Goal: Obtain resource: Obtain resource

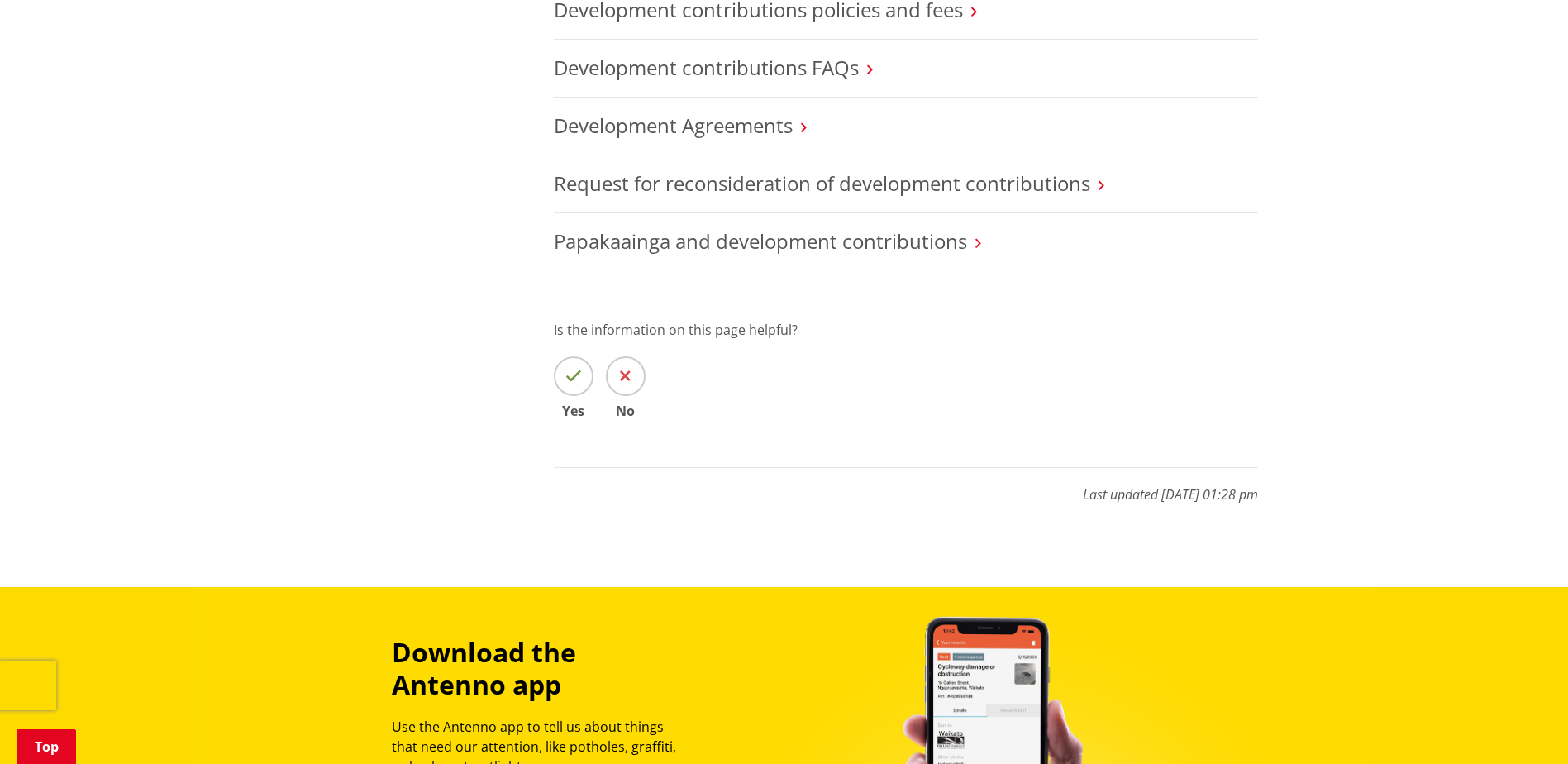
scroll to position [414, 0]
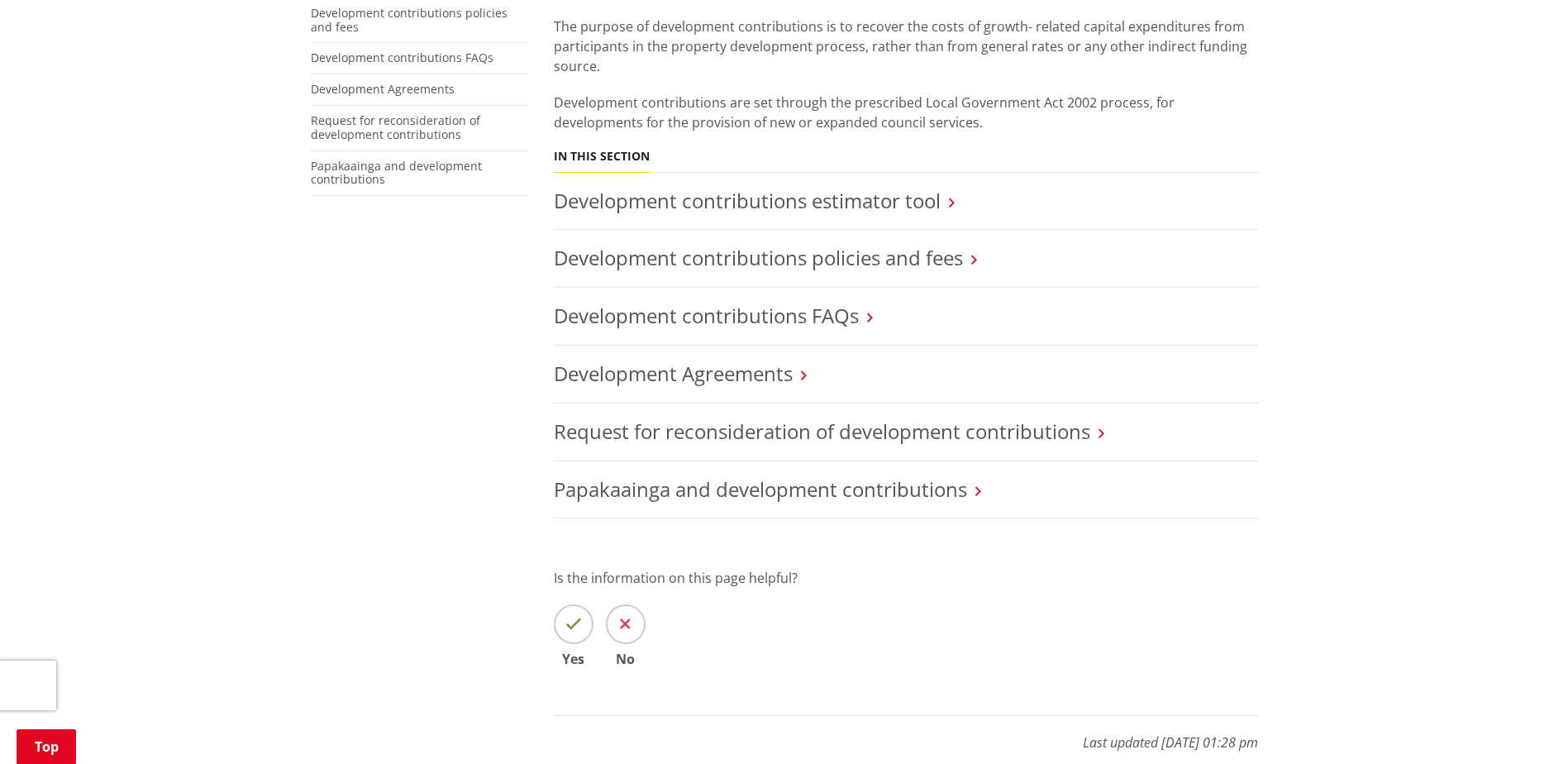
click at [748, 244] on link "Development contributions policies and fees" at bounding box center [758, 257] width 409 height 27
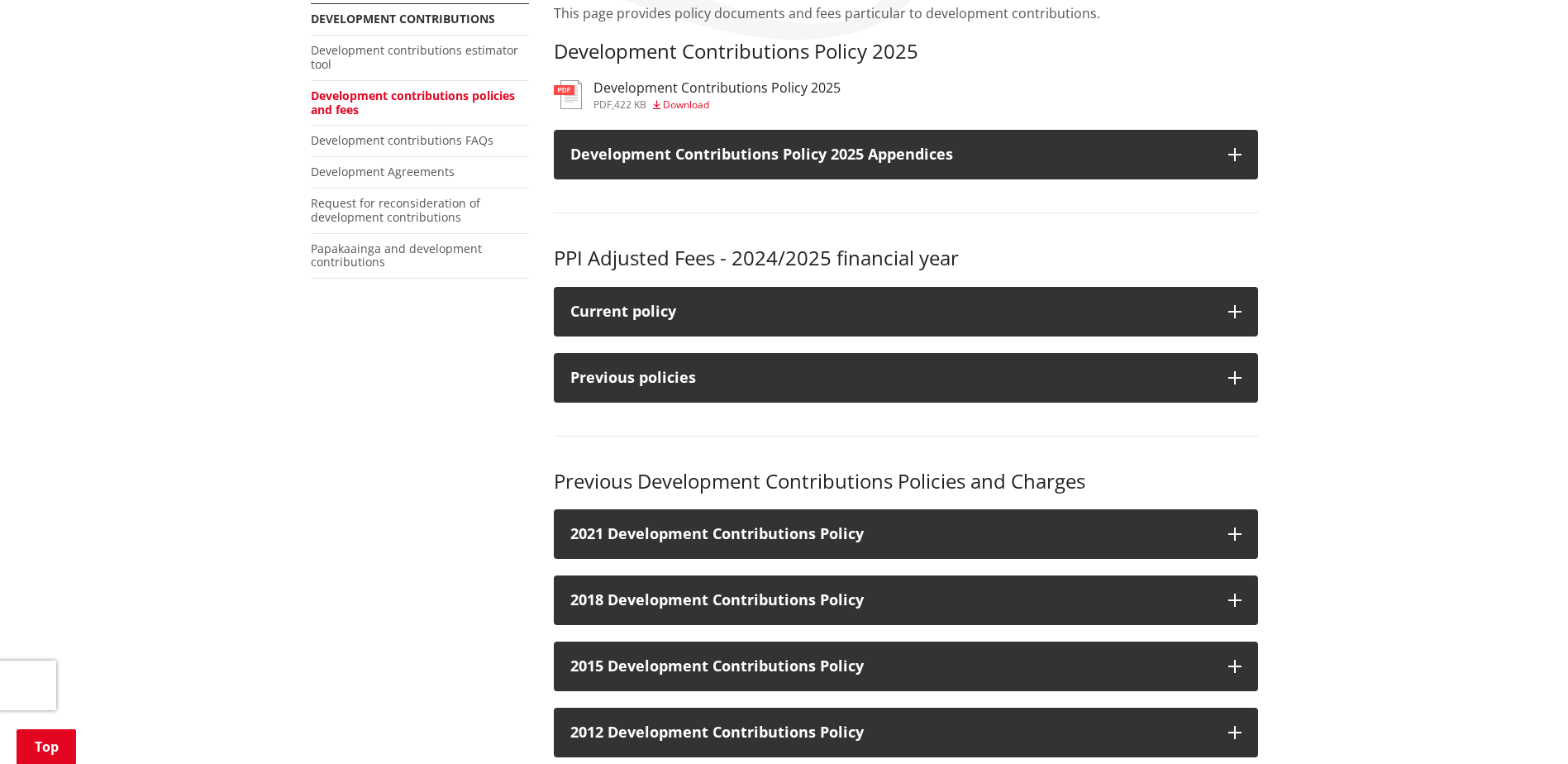
scroll to position [331, 0]
click at [702, 105] on span "Download" at bounding box center [686, 105] width 46 height 14
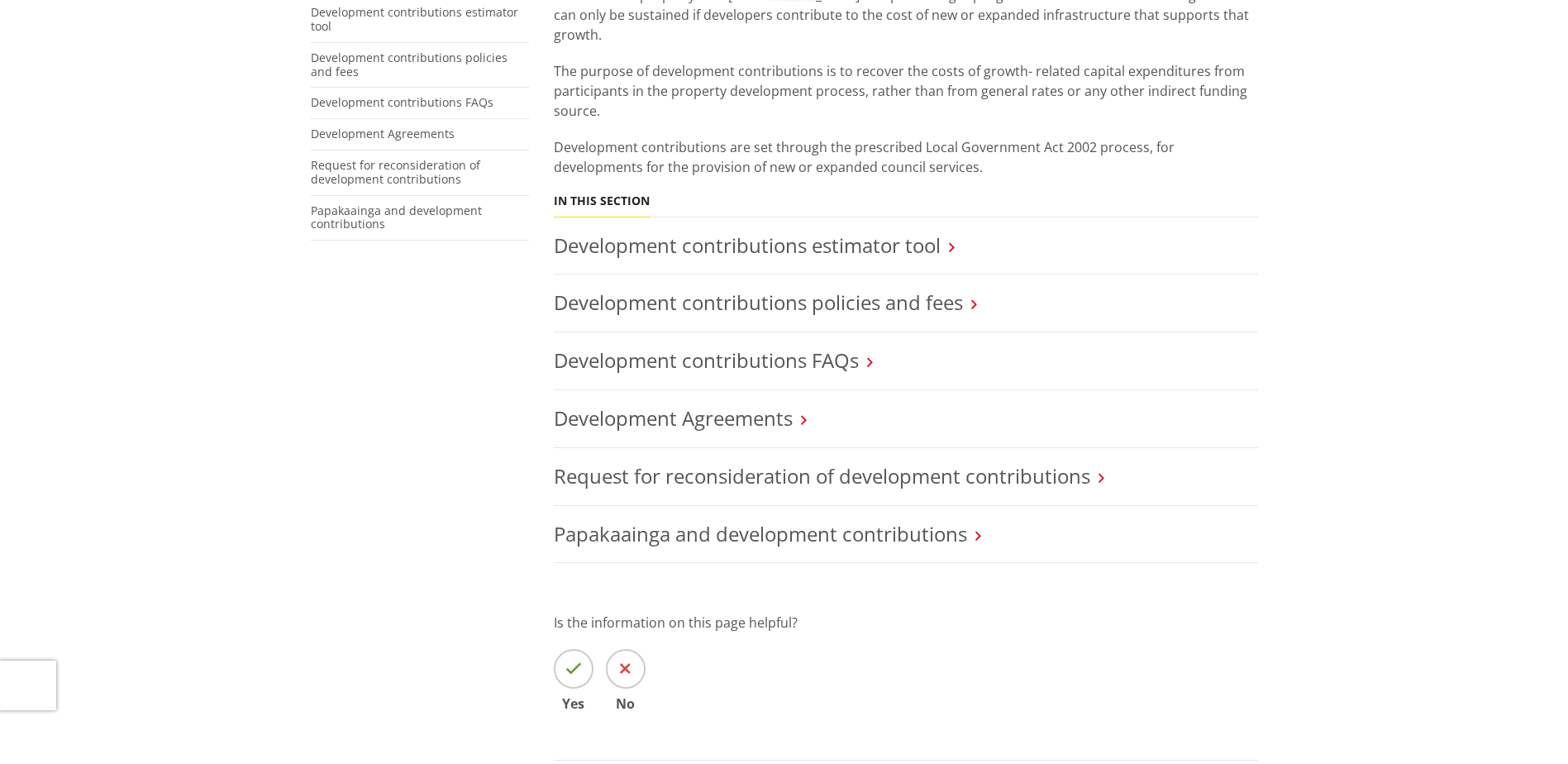
scroll to position [83, 0]
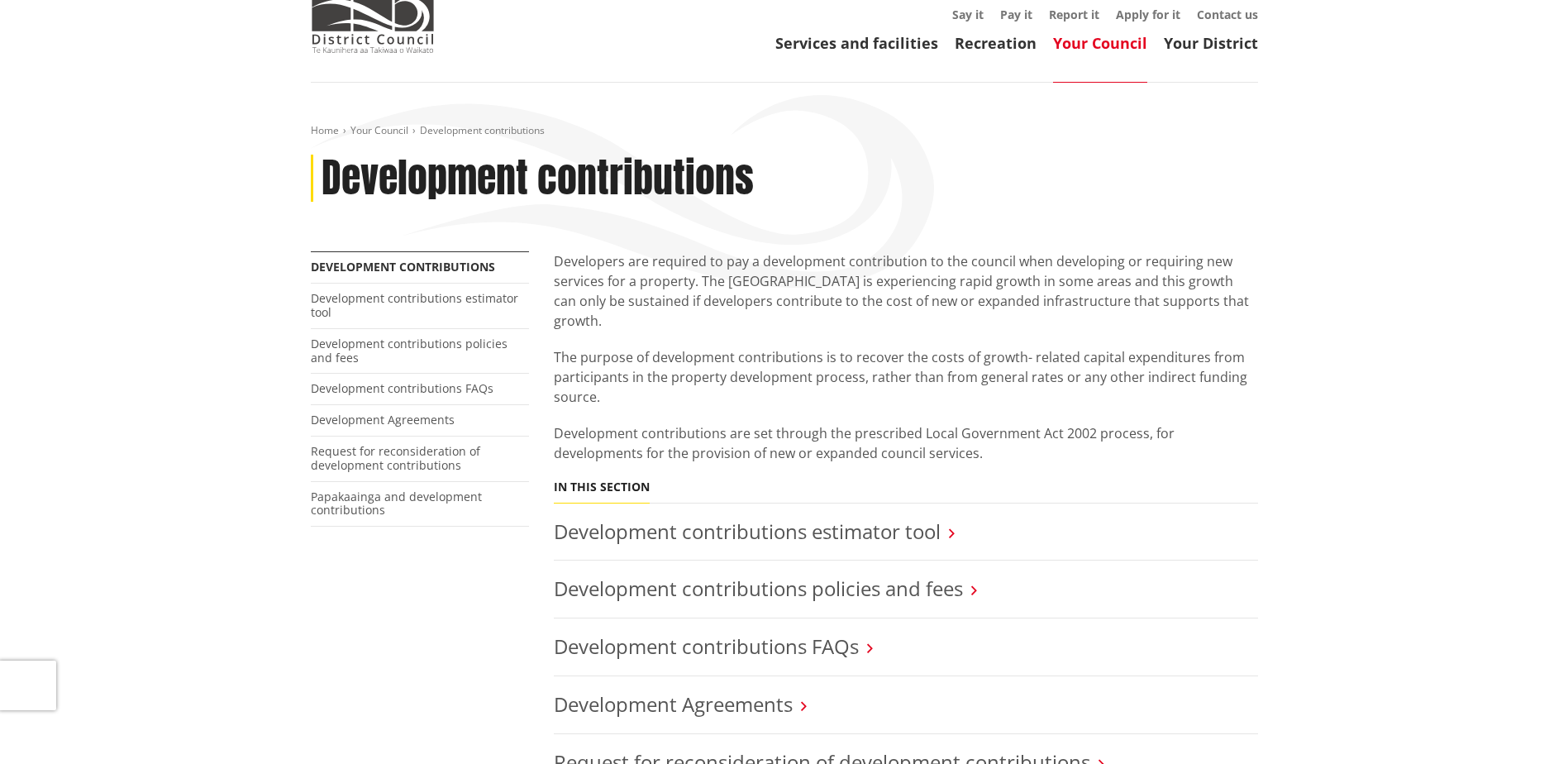
click at [774, 578] on link "Development contributions policies and fees" at bounding box center [758, 588] width 409 height 27
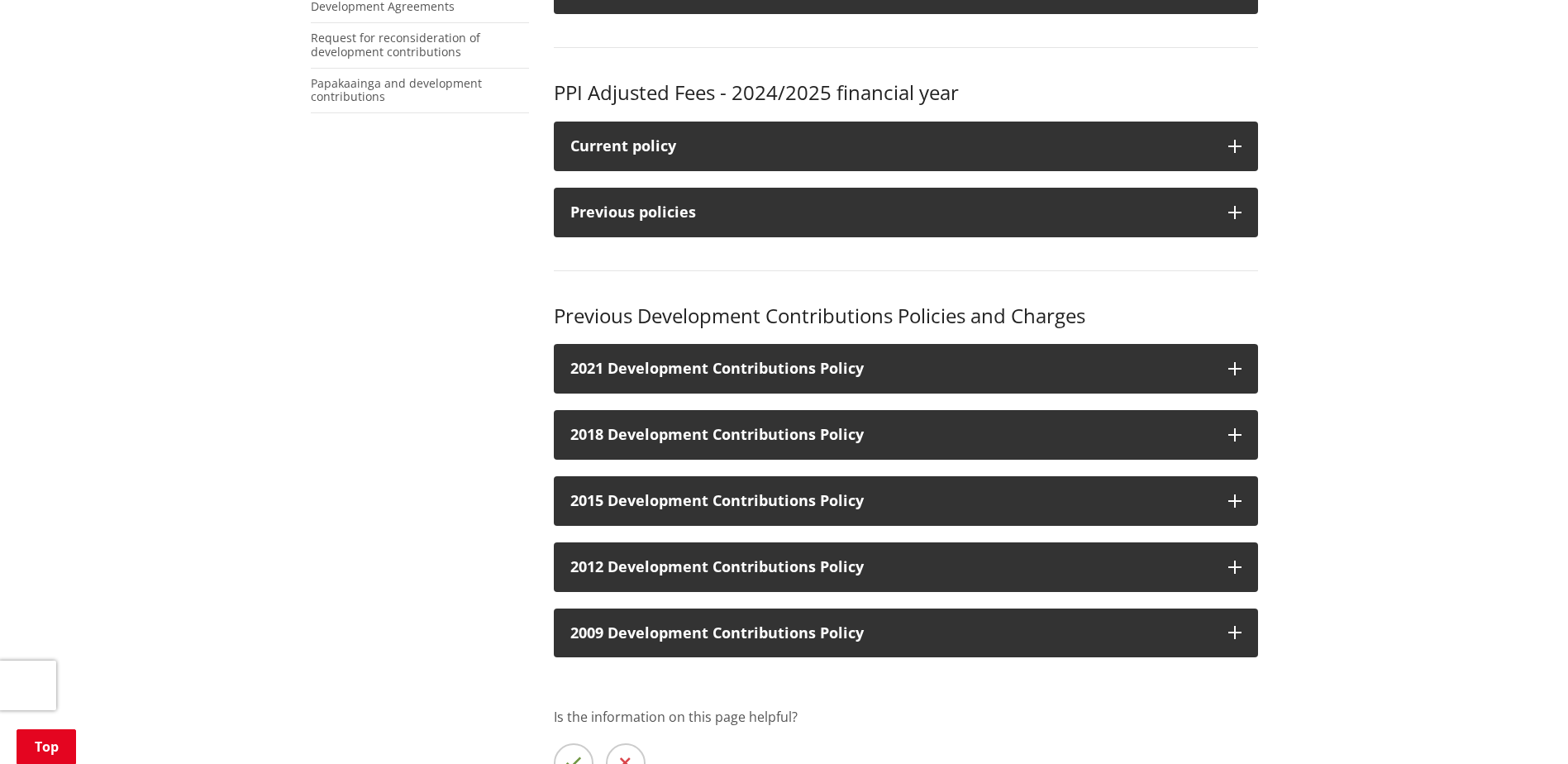
scroll to position [414, 0]
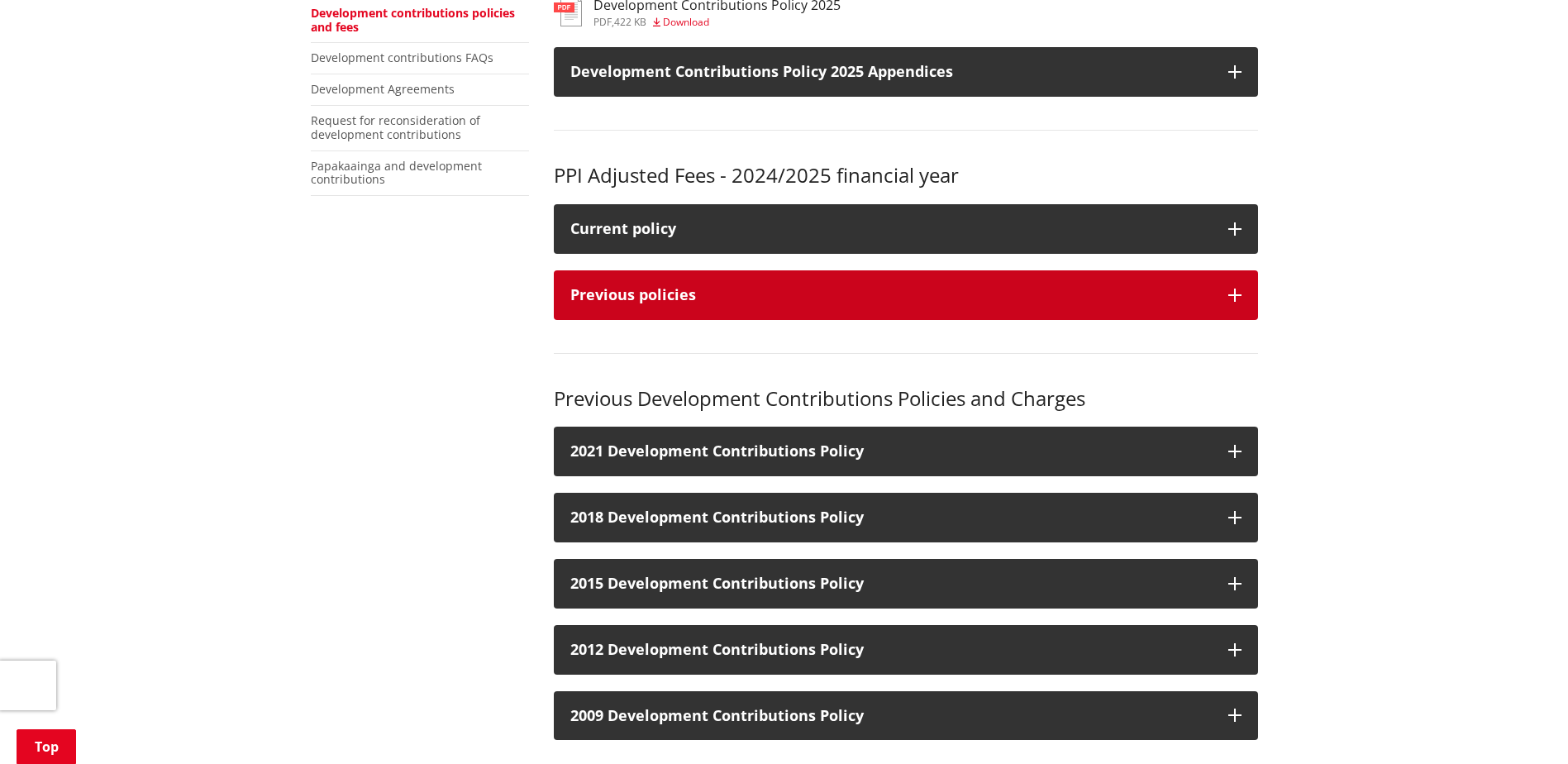
click at [1236, 300] on icon "button" at bounding box center [1235, 295] width 14 height 14
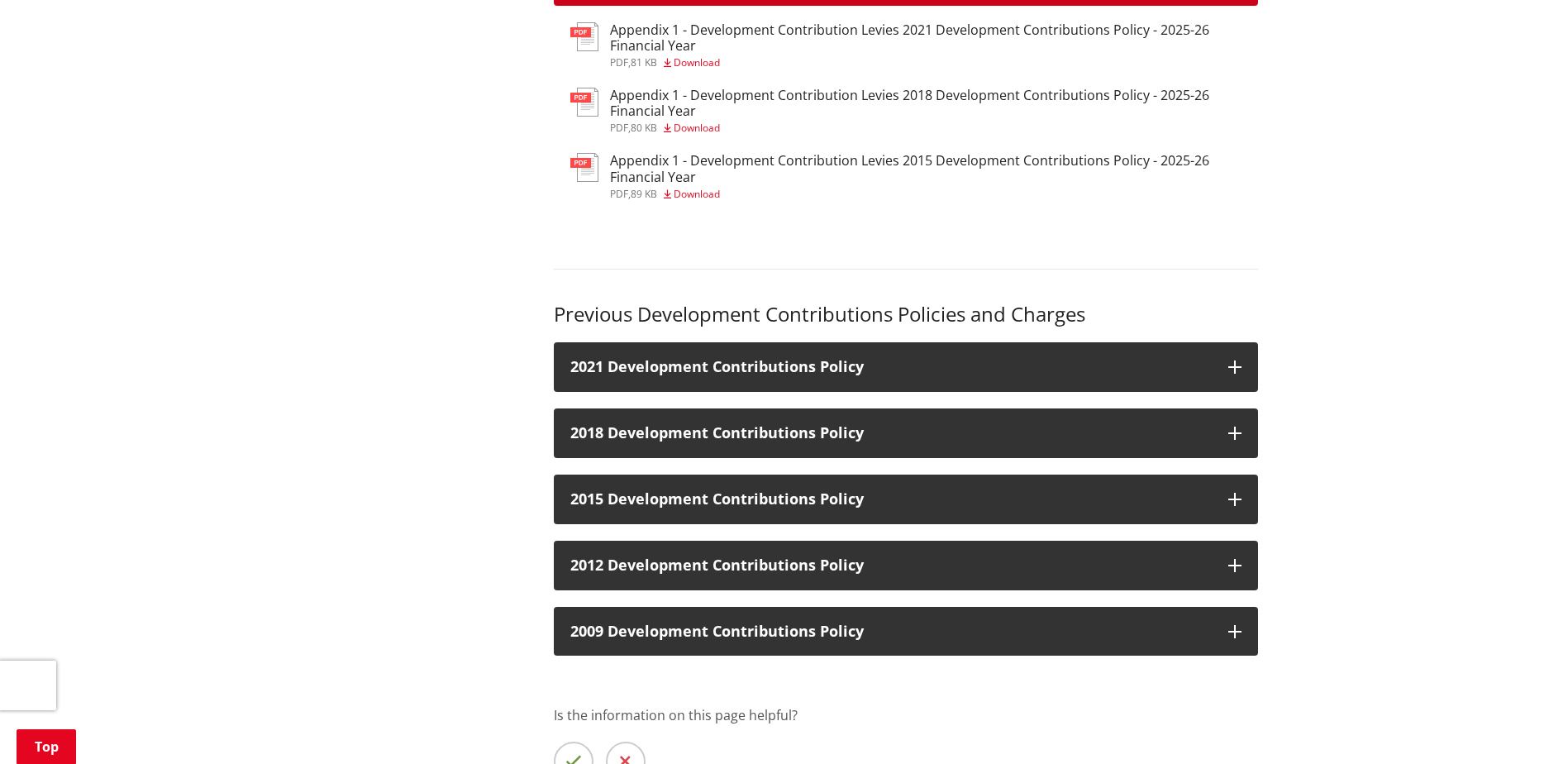
scroll to position [745, 0]
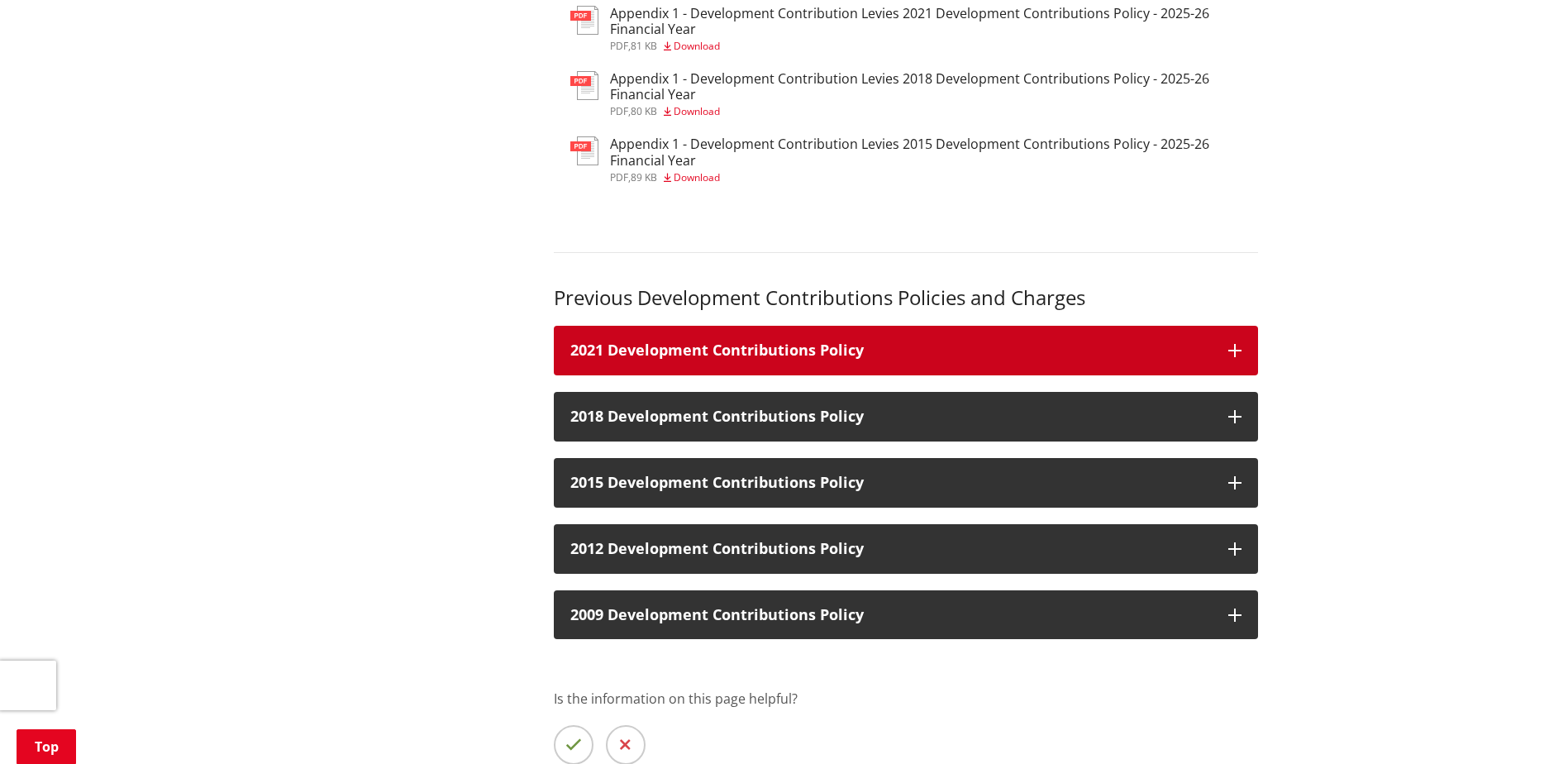
click at [1190, 375] on button "2021 Development Contributions Policy" at bounding box center [906, 350] width 705 height 50
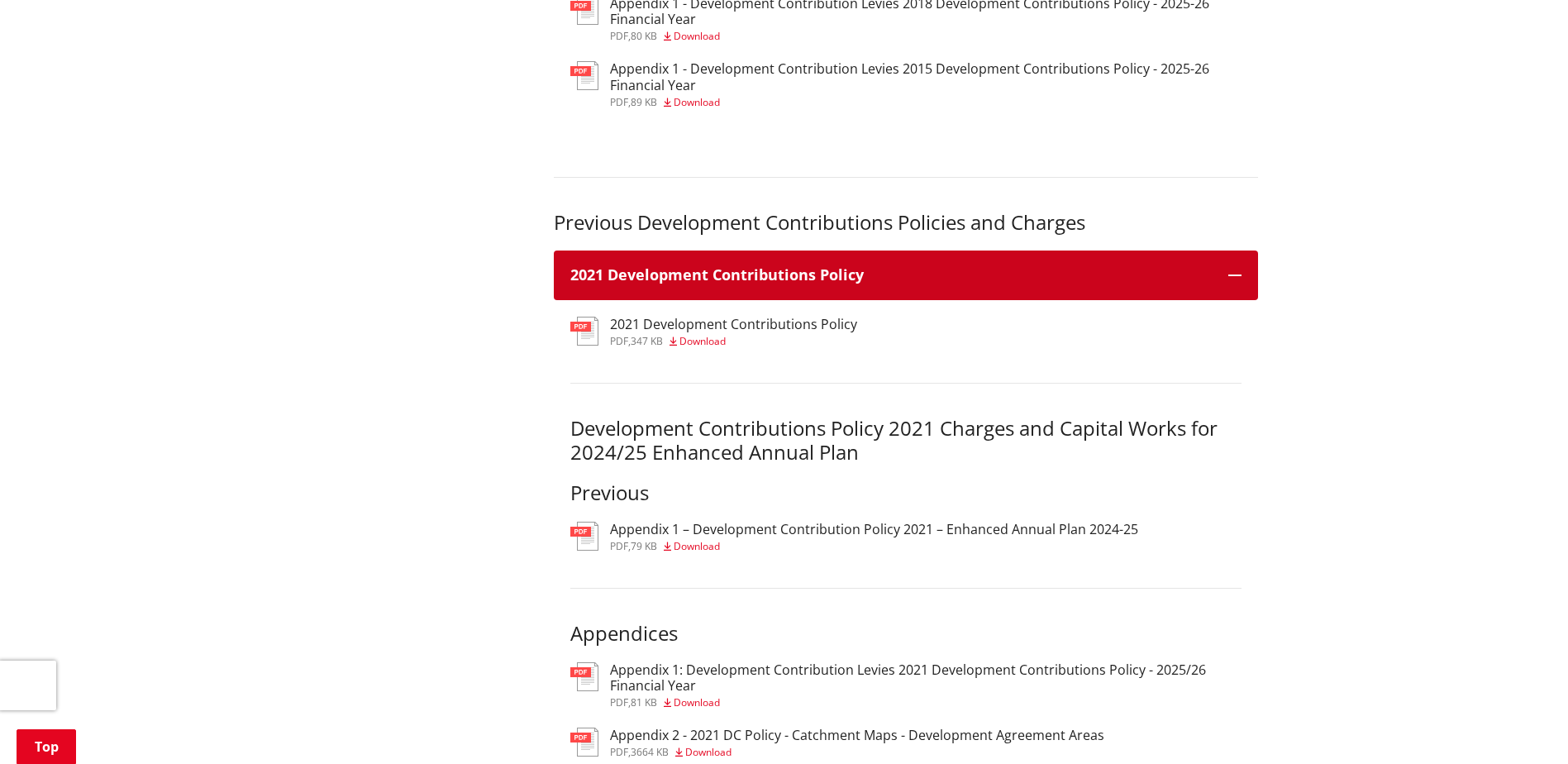
scroll to position [827, 0]
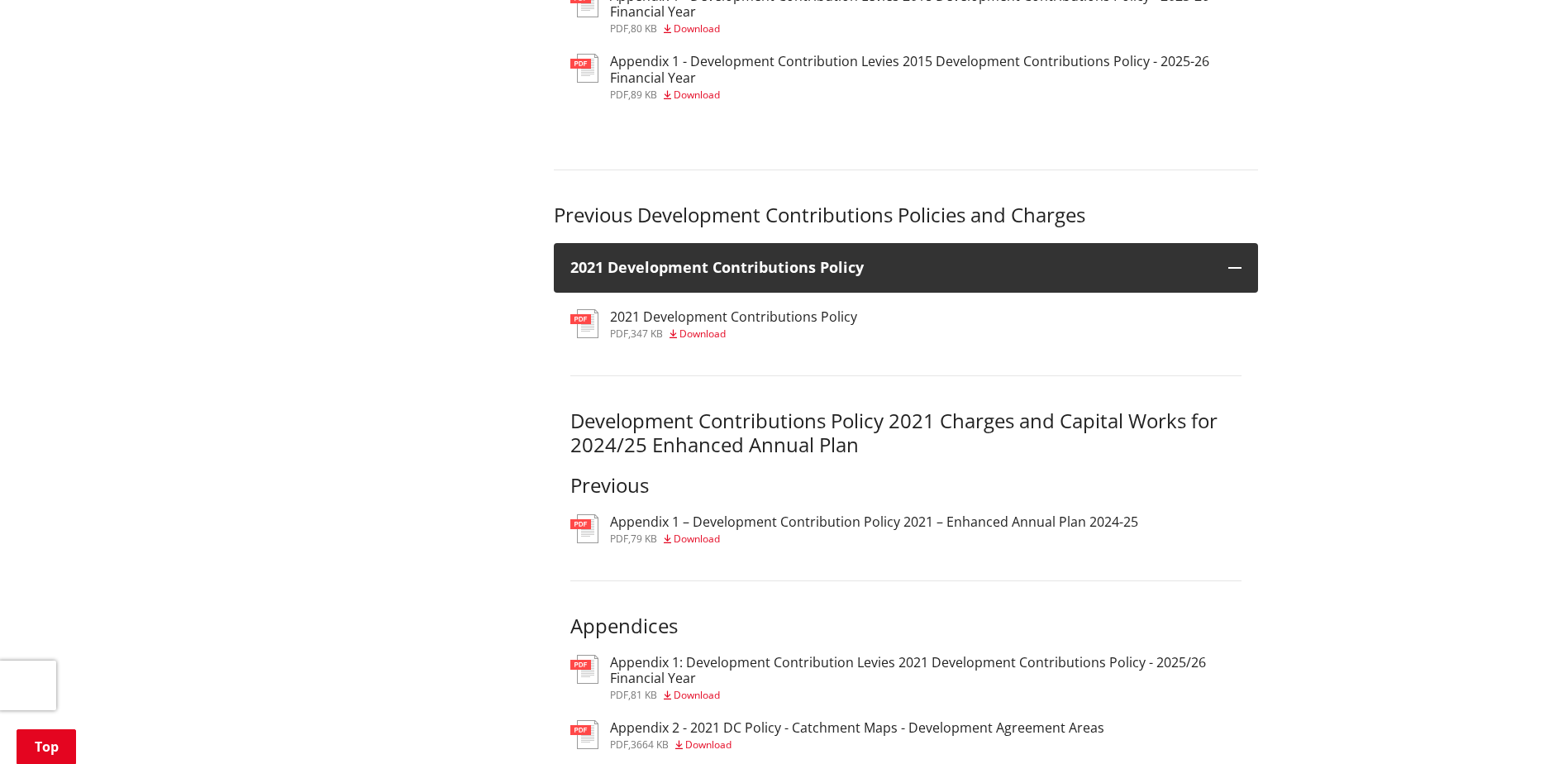
click at [717, 340] on span "Download" at bounding box center [702, 333] width 46 height 14
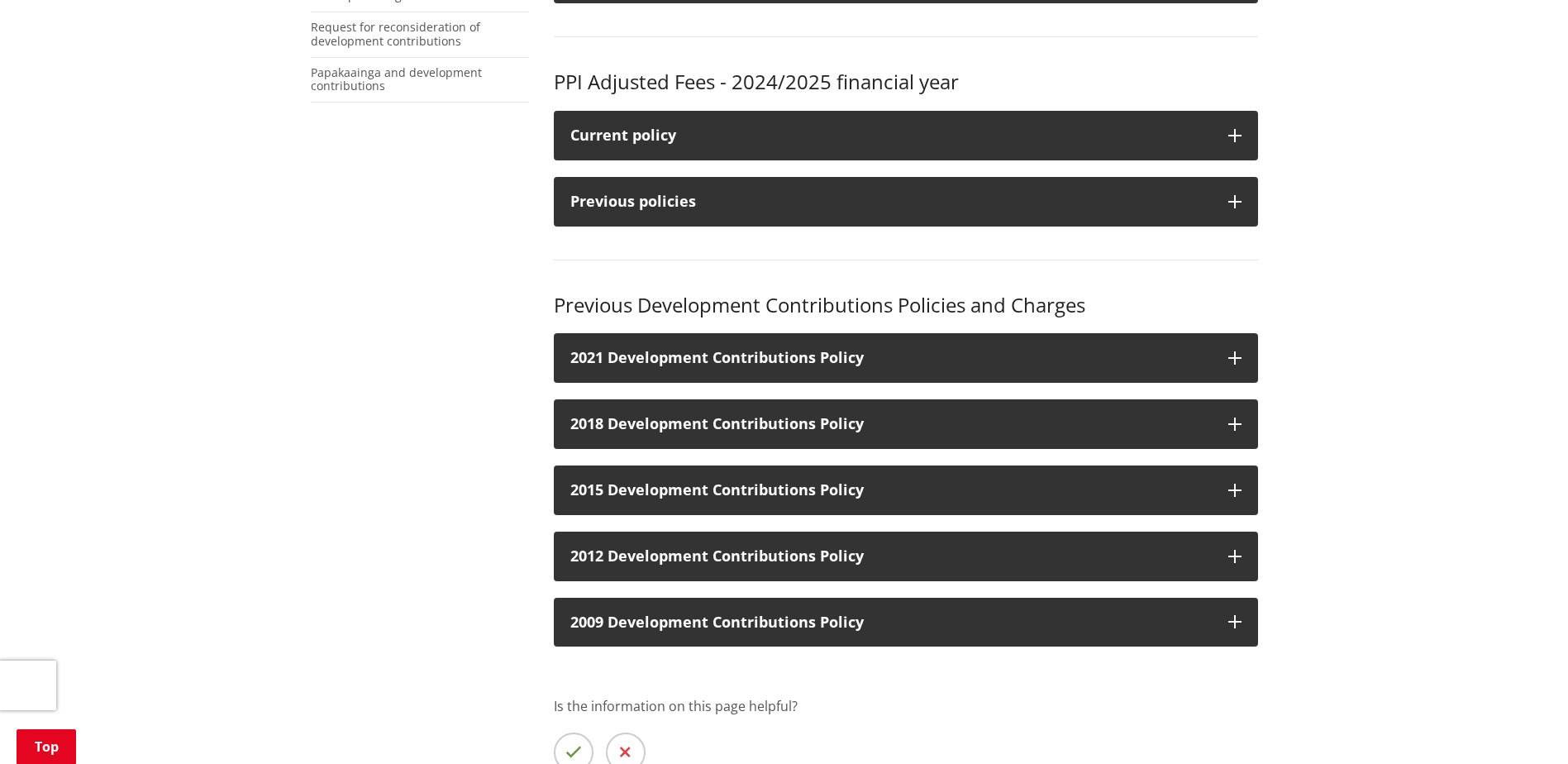
scroll to position [496, 0]
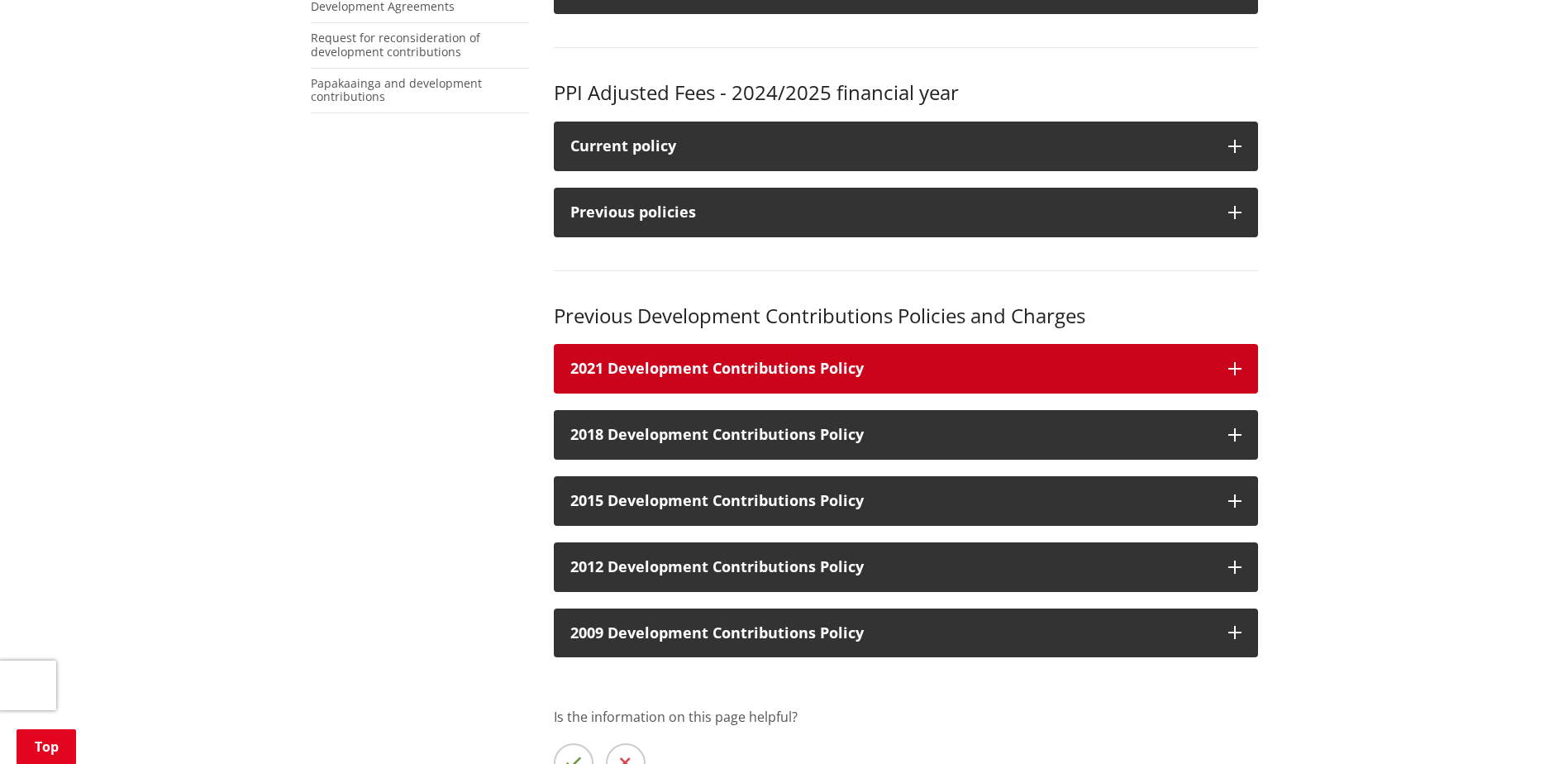
click at [726, 368] on h3 "2021 Development Contributions Policy" at bounding box center [891, 369] width 641 height 17
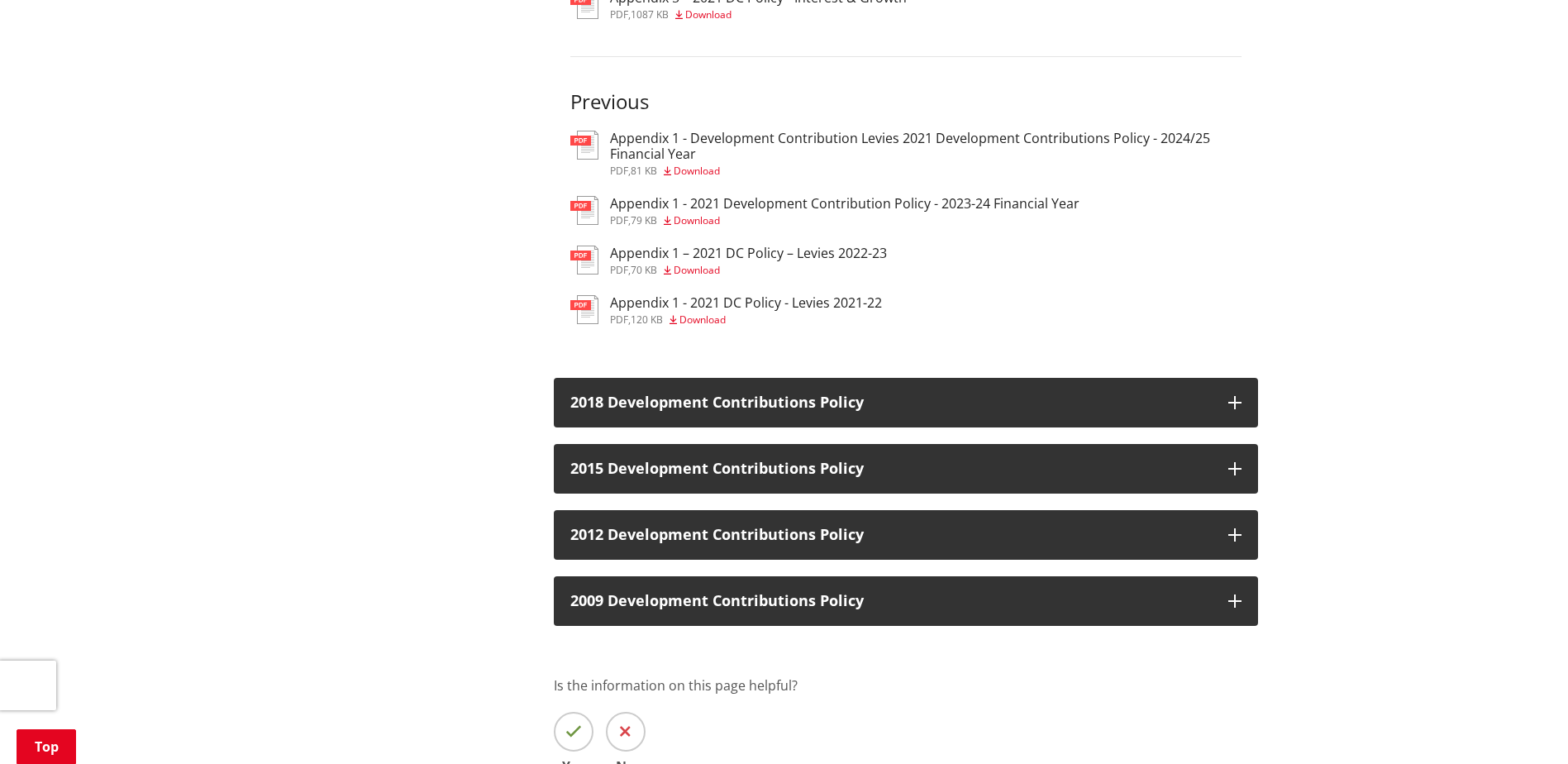
scroll to position [1985, 0]
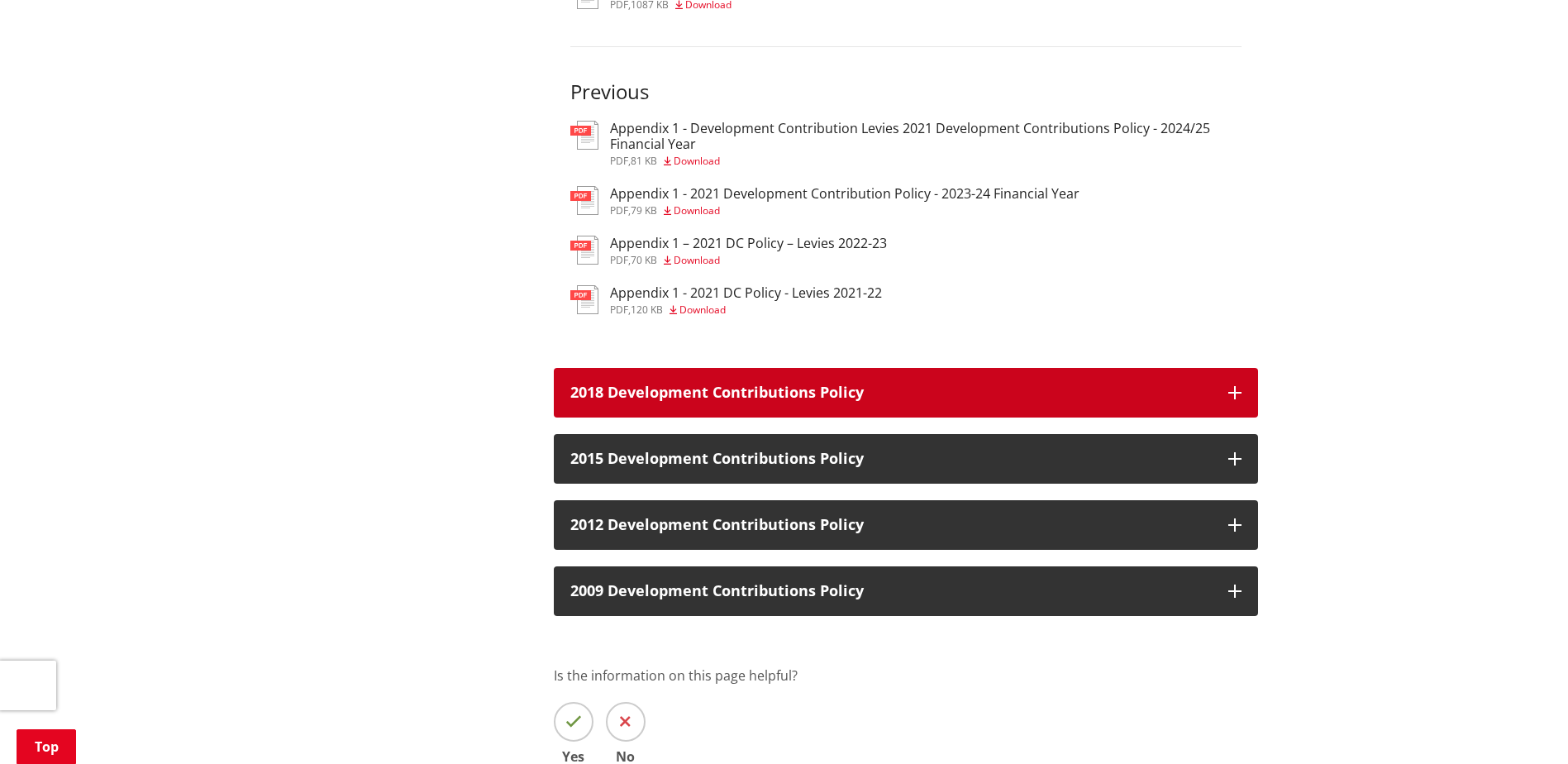
click at [736, 392] on h3 "2018 Development Contributions Policy" at bounding box center [891, 393] width 641 height 17
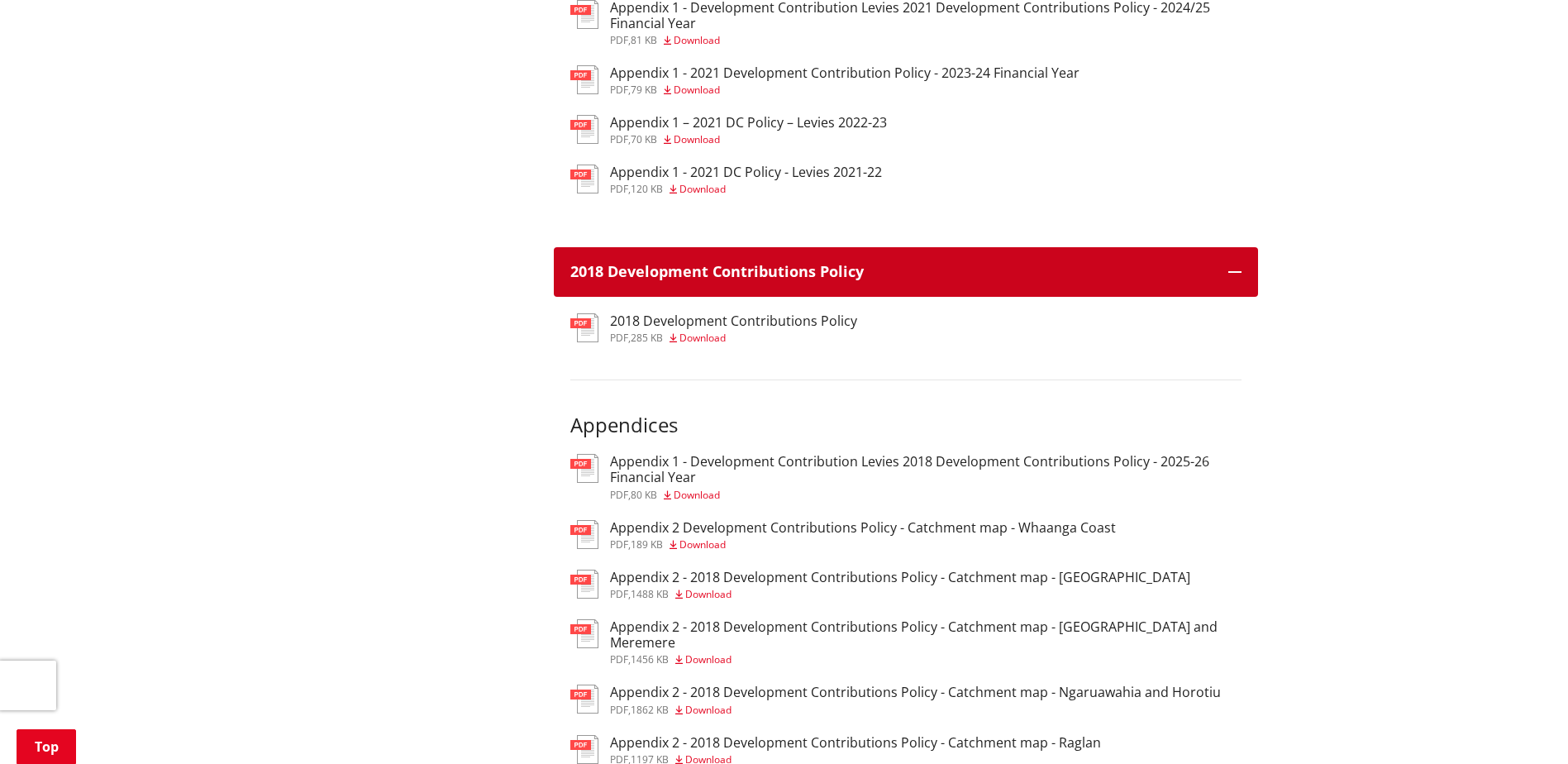
scroll to position [2150, 0]
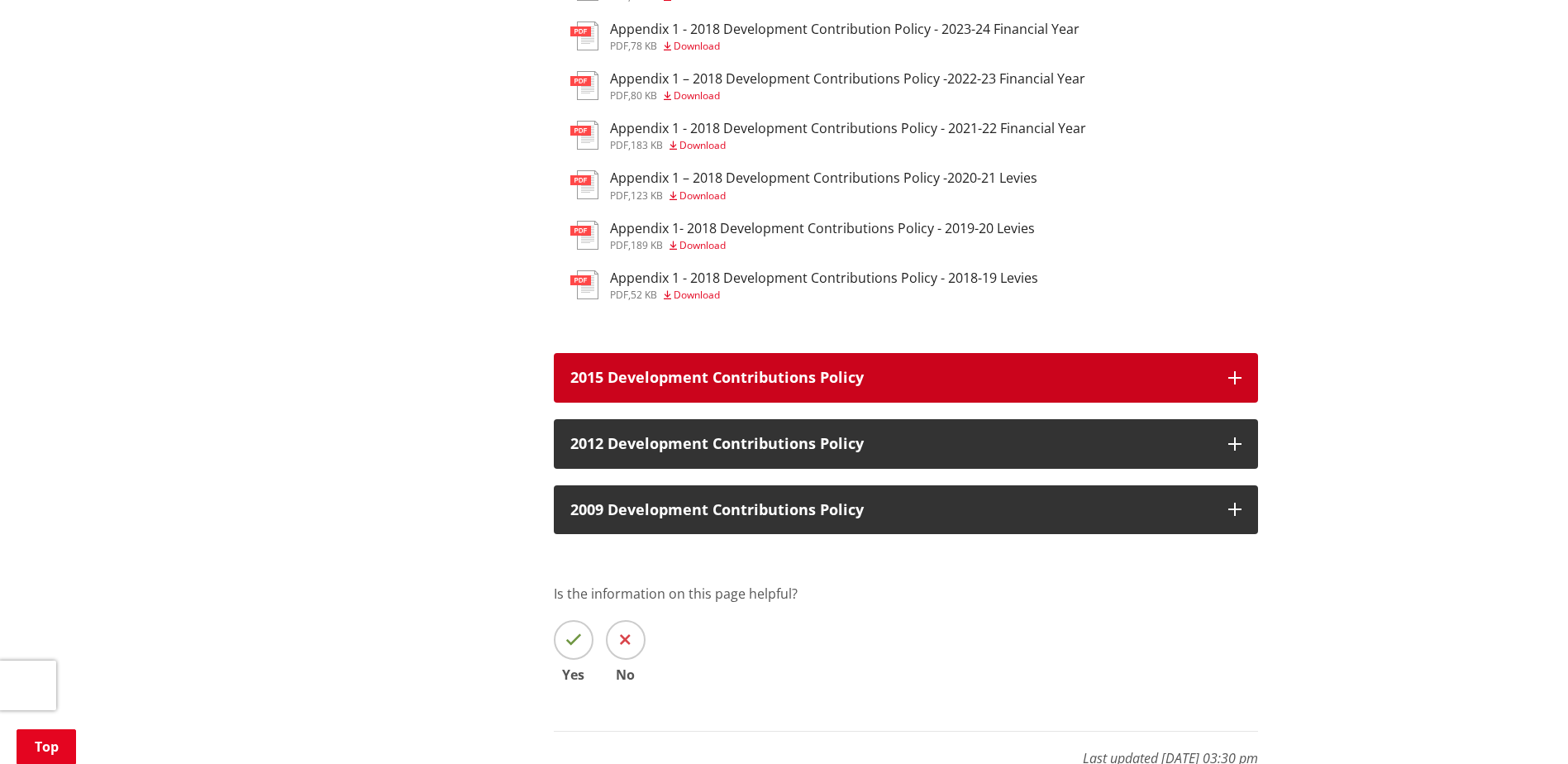
click at [731, 386] on h3 "2015 Development Contributions Policy" at bounding box center [891, 378] width 641 height 17
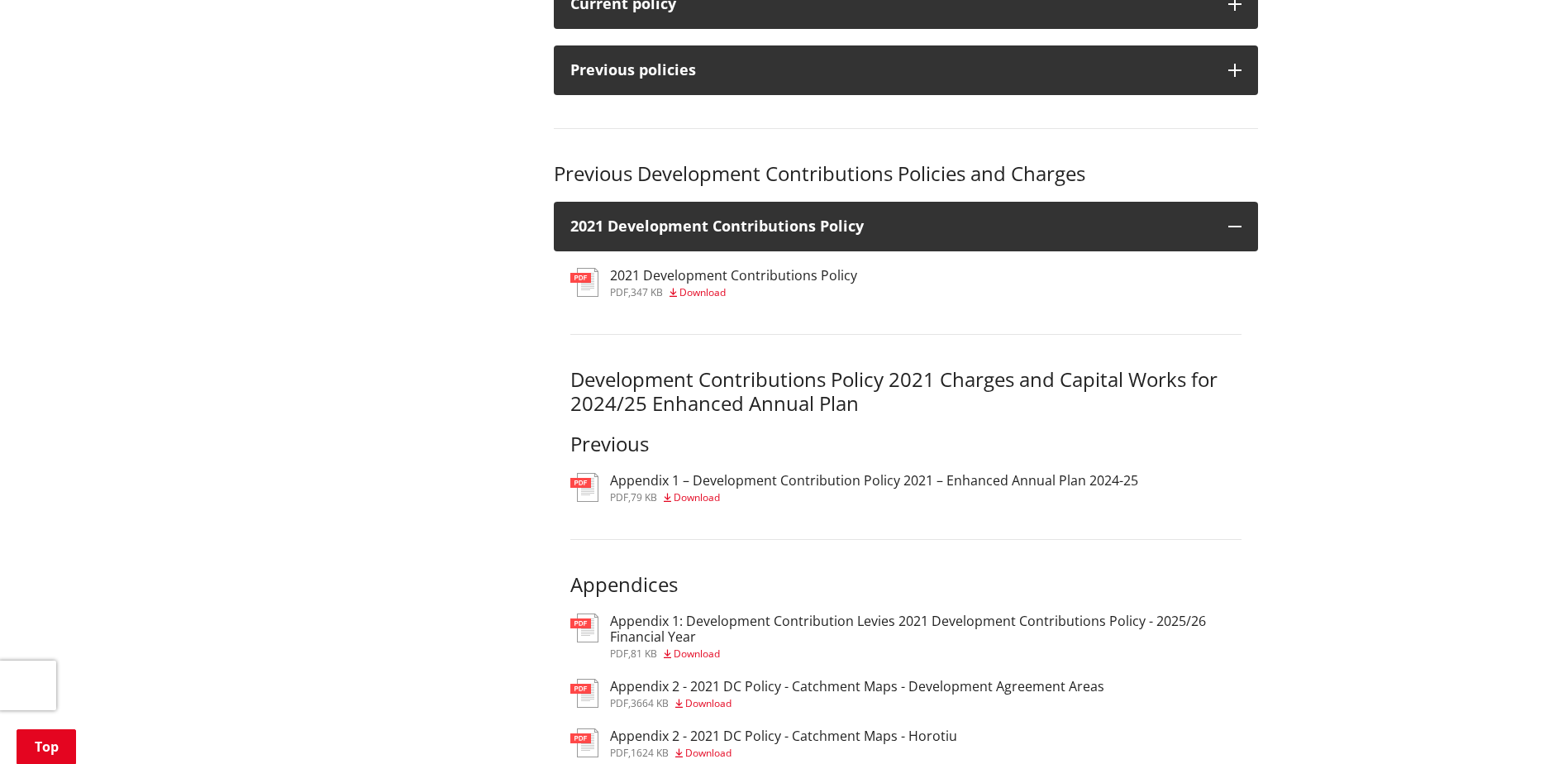
scroll to position [745, 0]
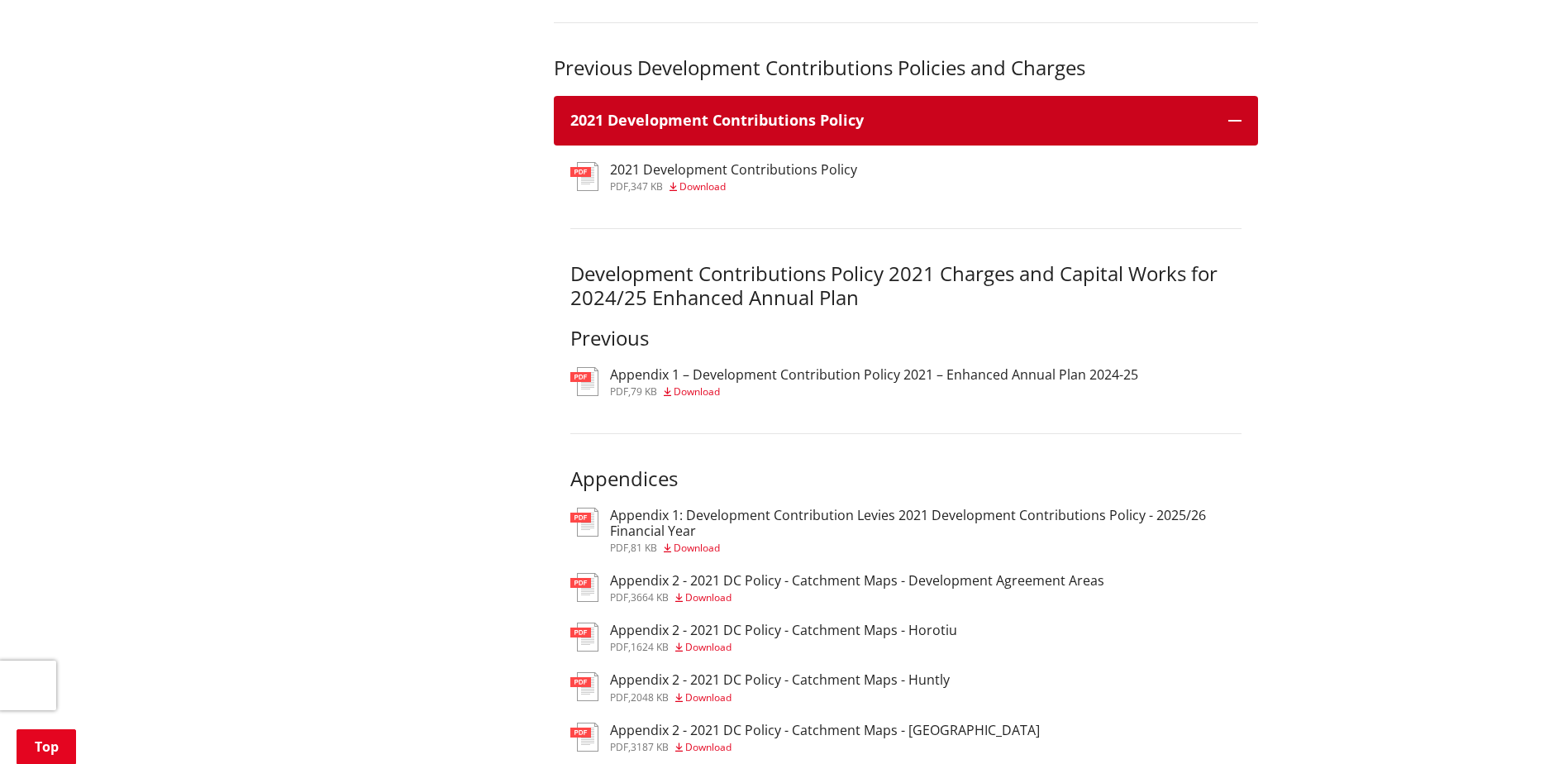
click at [980, 123] on h3 "2021 Development Contributions Policy" at bounding box center [891, 121] width 641 height 17
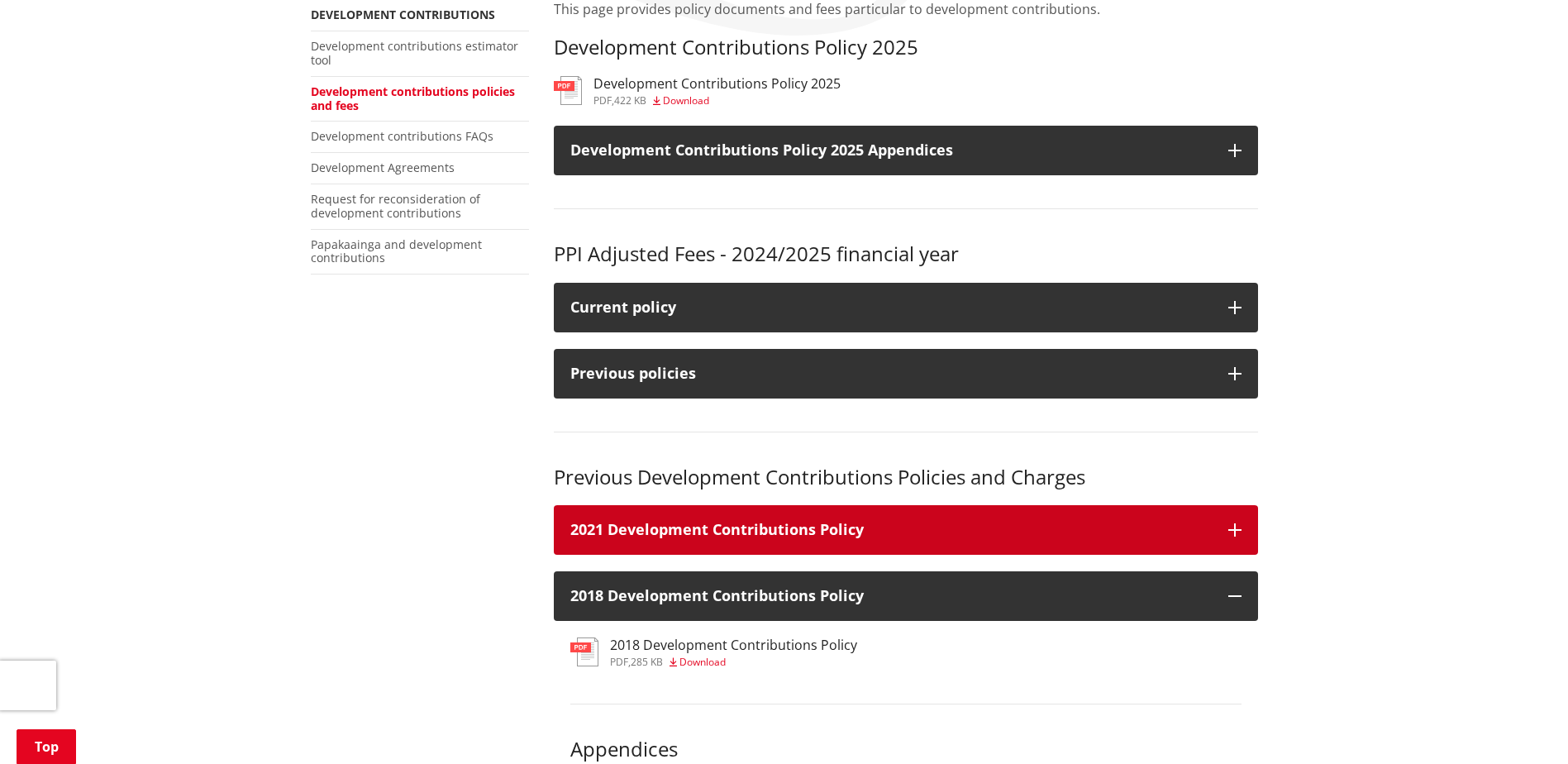
scroll to position [496, 0]
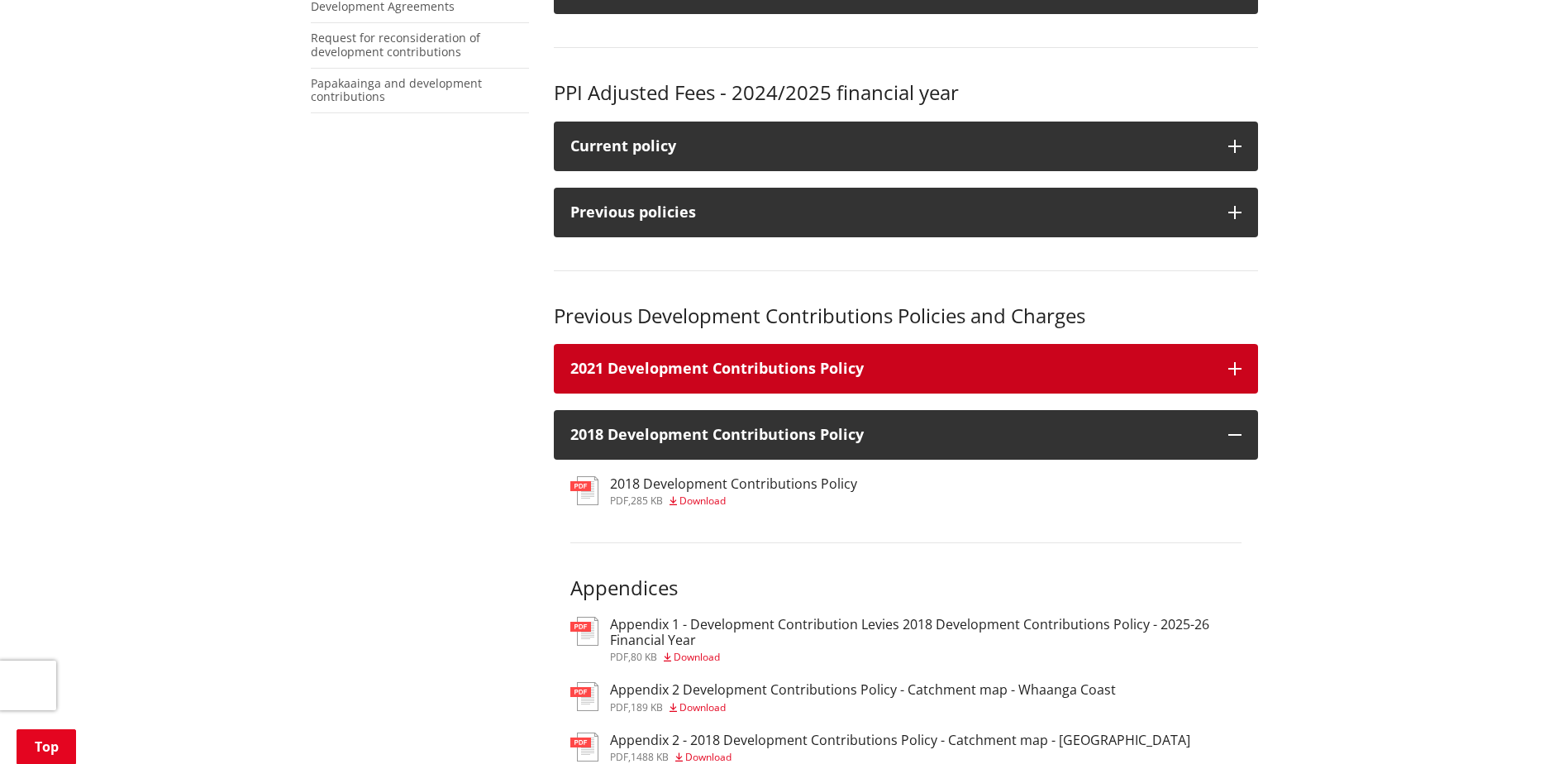
click at [804, 368] on h3 "2021 Development Contributions Policy" at bounding box center [891, 369] width 641 height 17
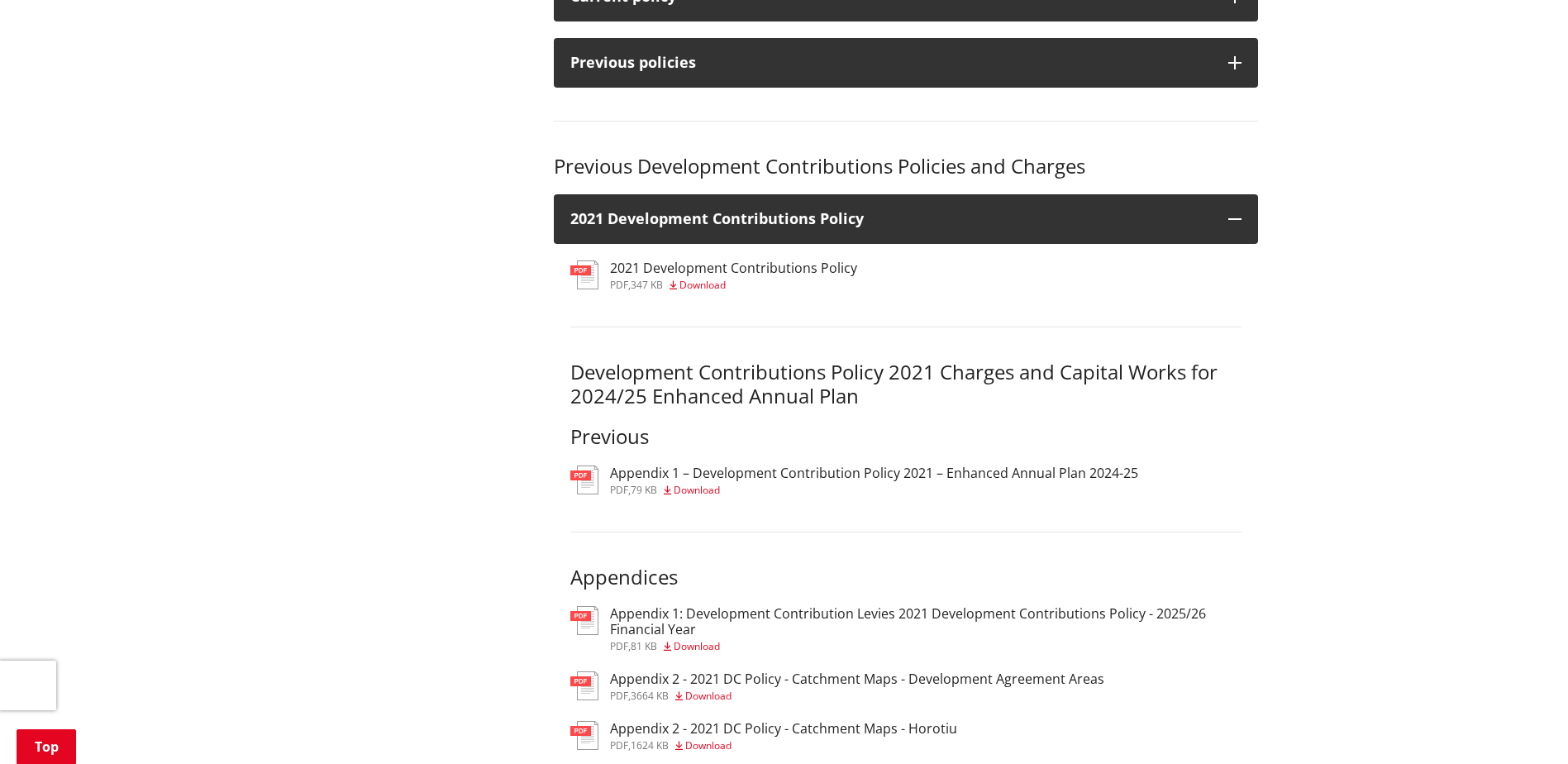
scroll to position [579, 0]
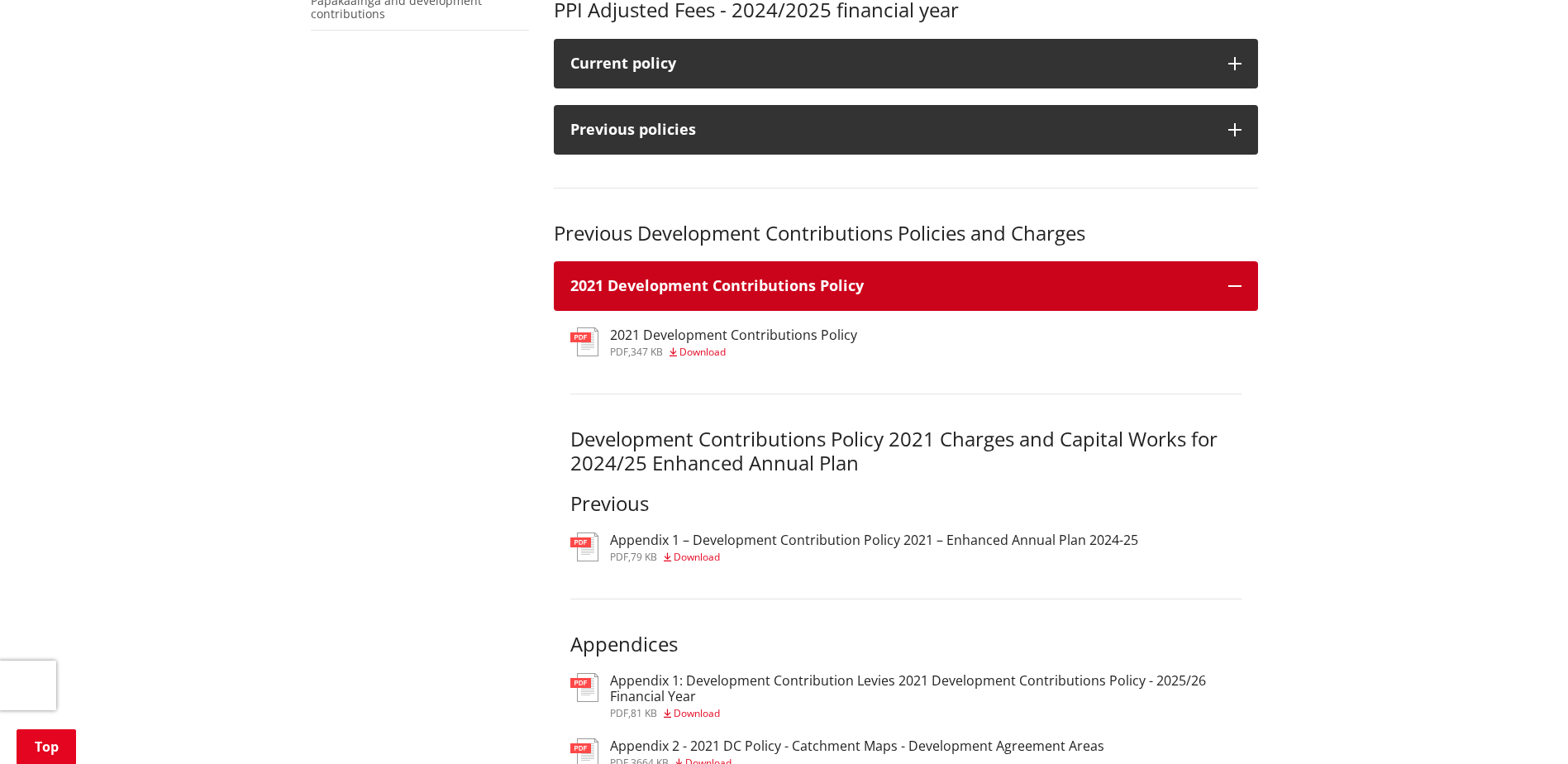
click at [764, 295] on h3 "2021 Development Contributions Policy" at bounding box center [891, 286] width 641 height 17
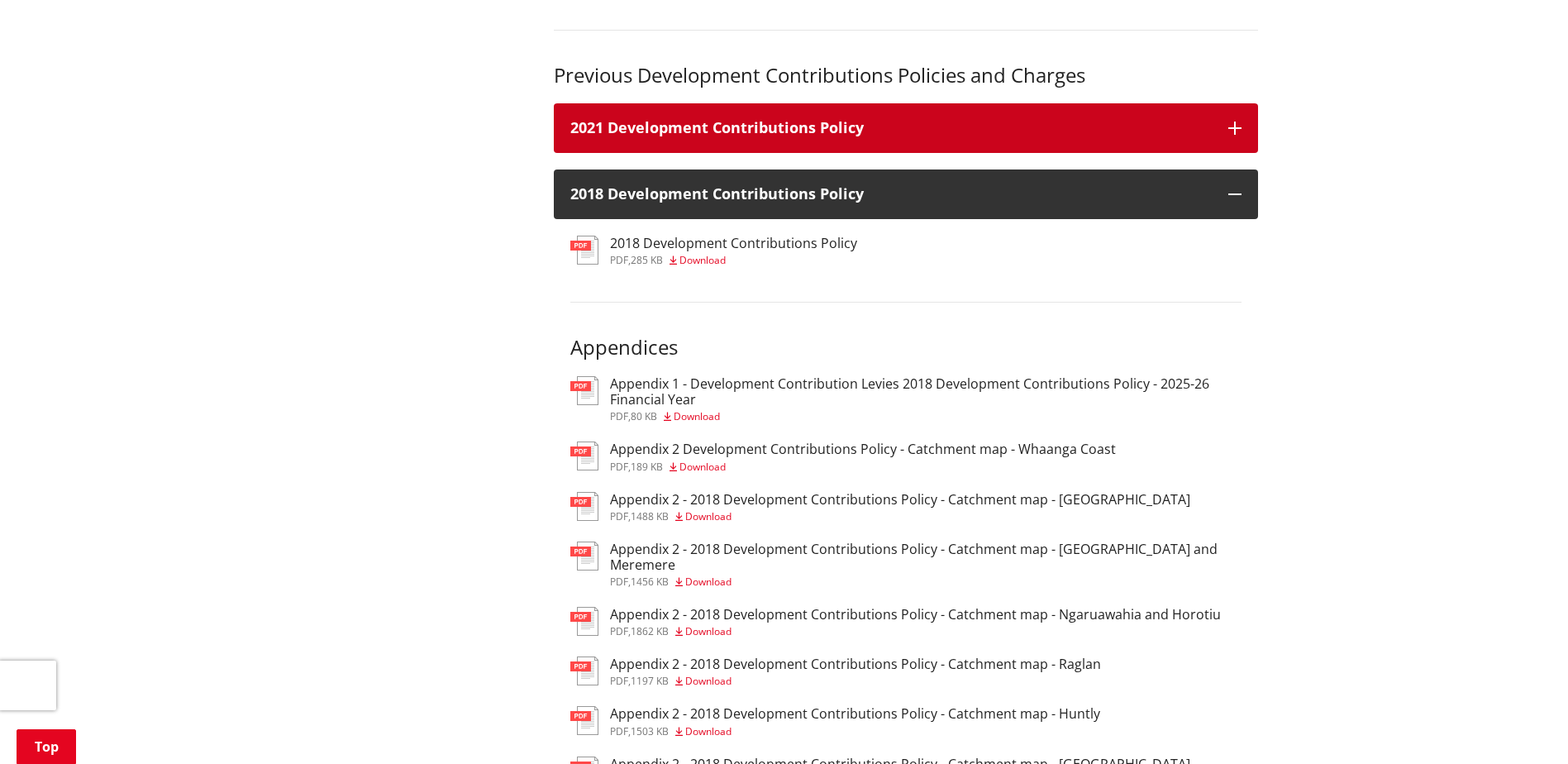
scroll to position [745, 0]
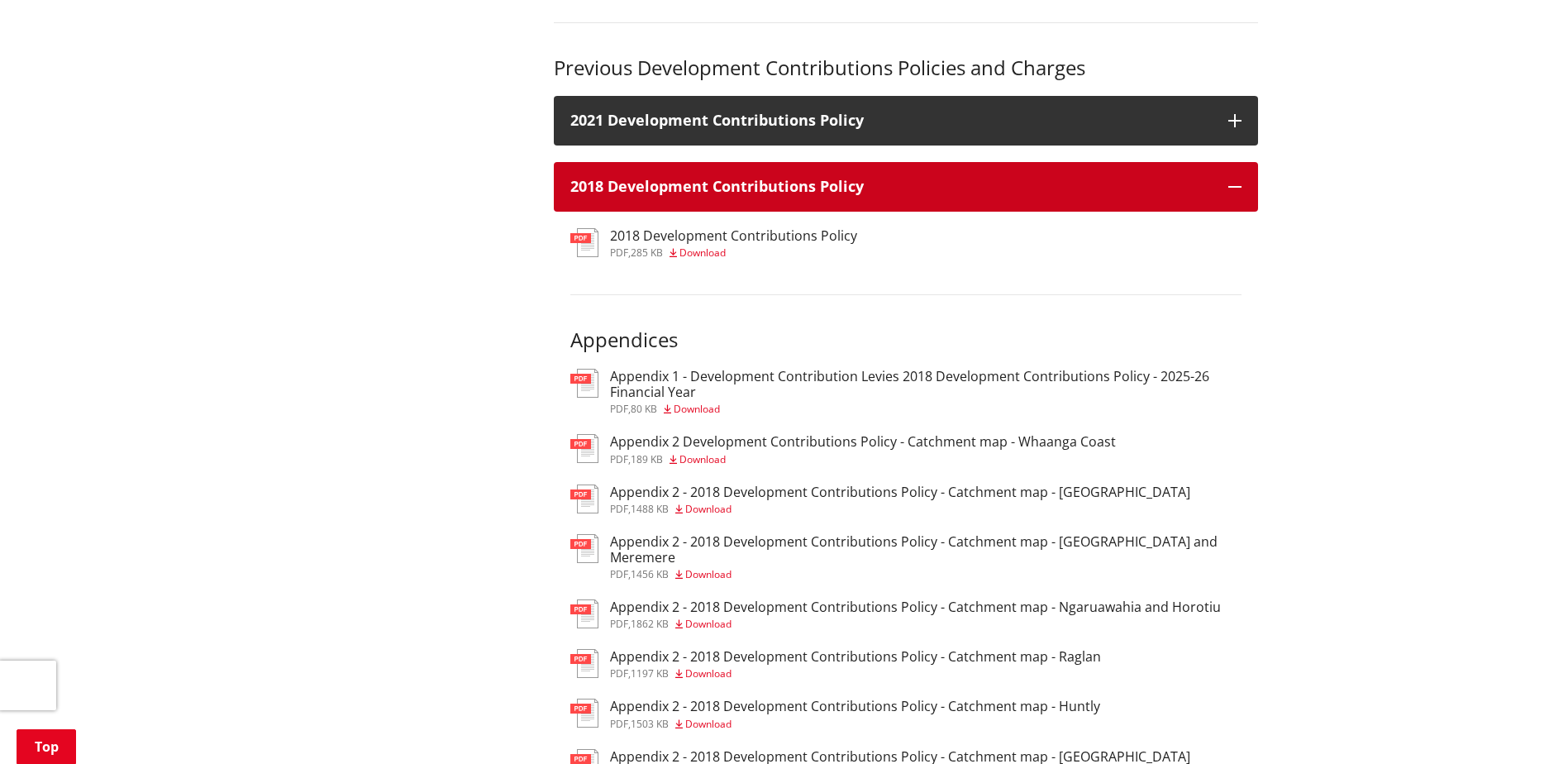
click at [789, 192] on h3 "2018 Development Contributions Policy" at bounding box center [891, 187] width 641 height 17
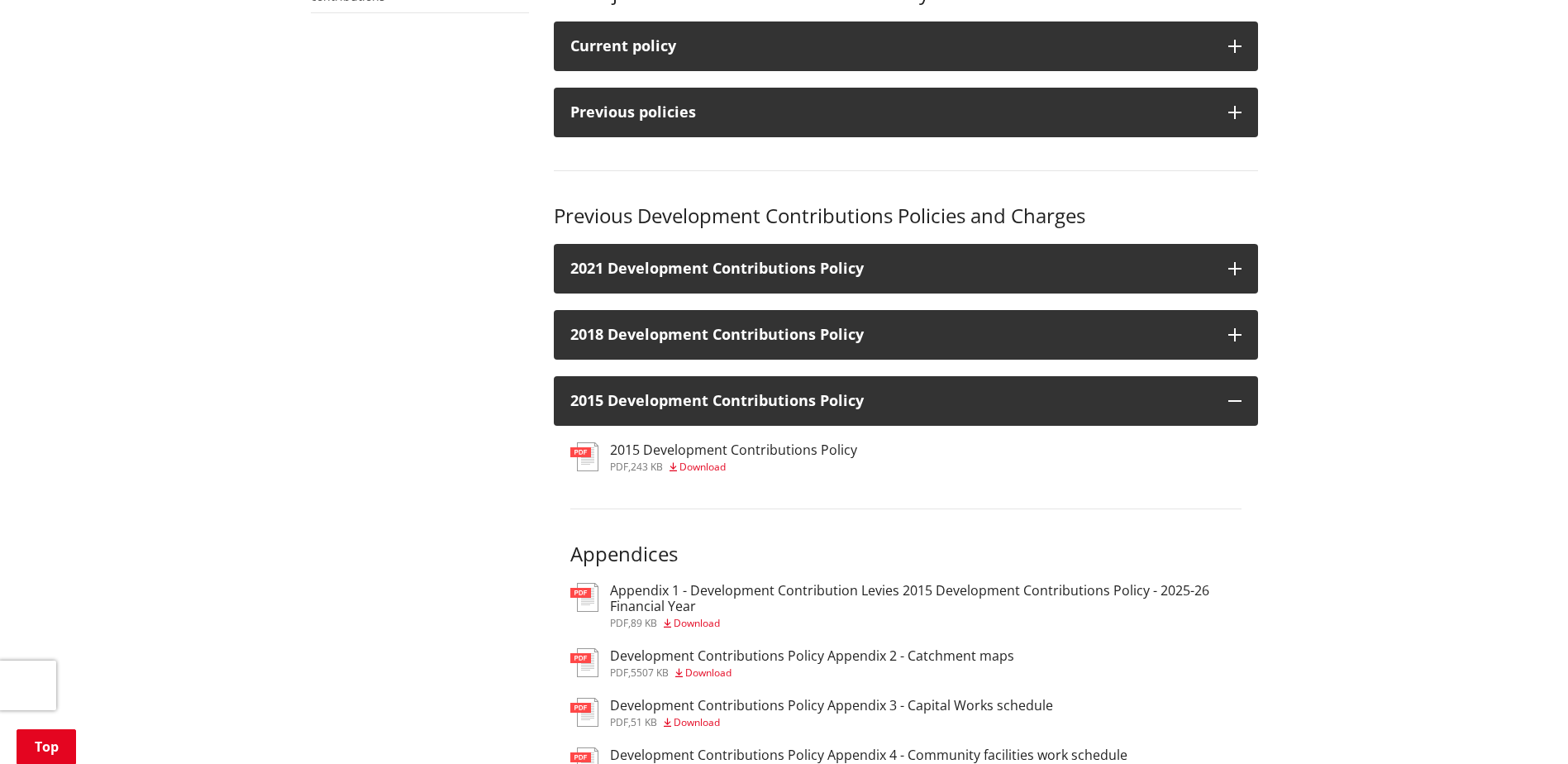
scroll to position [496, 0]
